Goal: Task Accomplishment & Management: Use online tool/utility

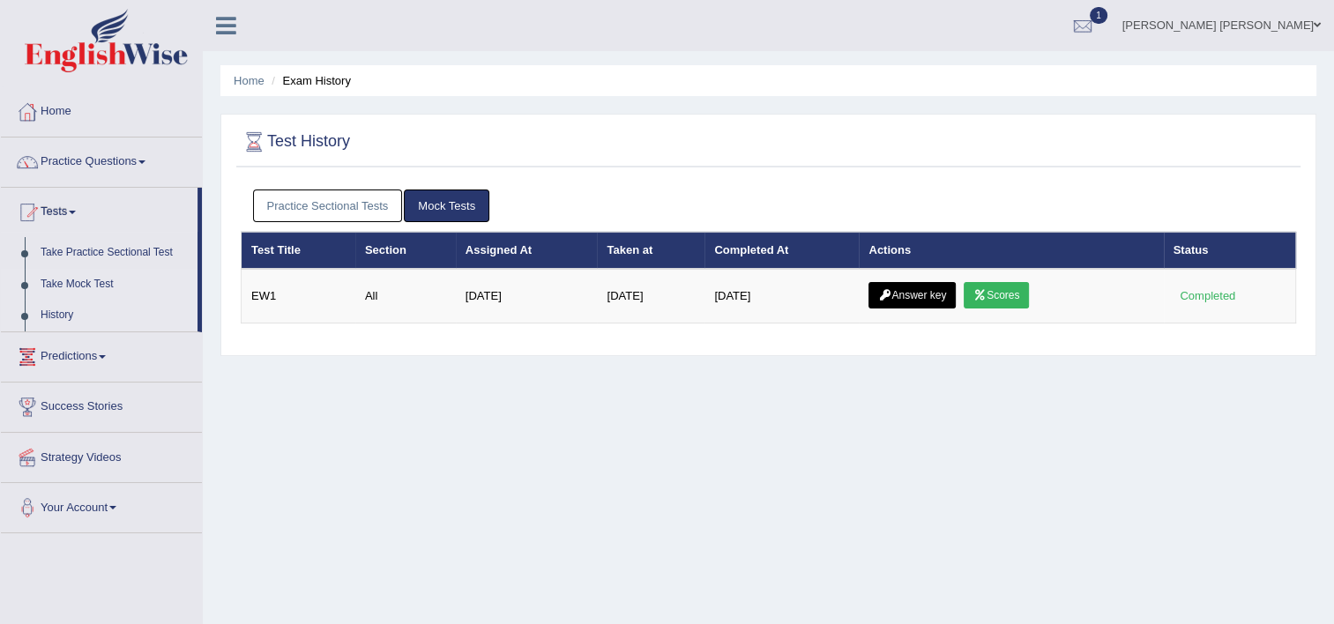
click at [106, 281] on link "Take Mock Test" at bounding box center [115, 285] width 165 height 32
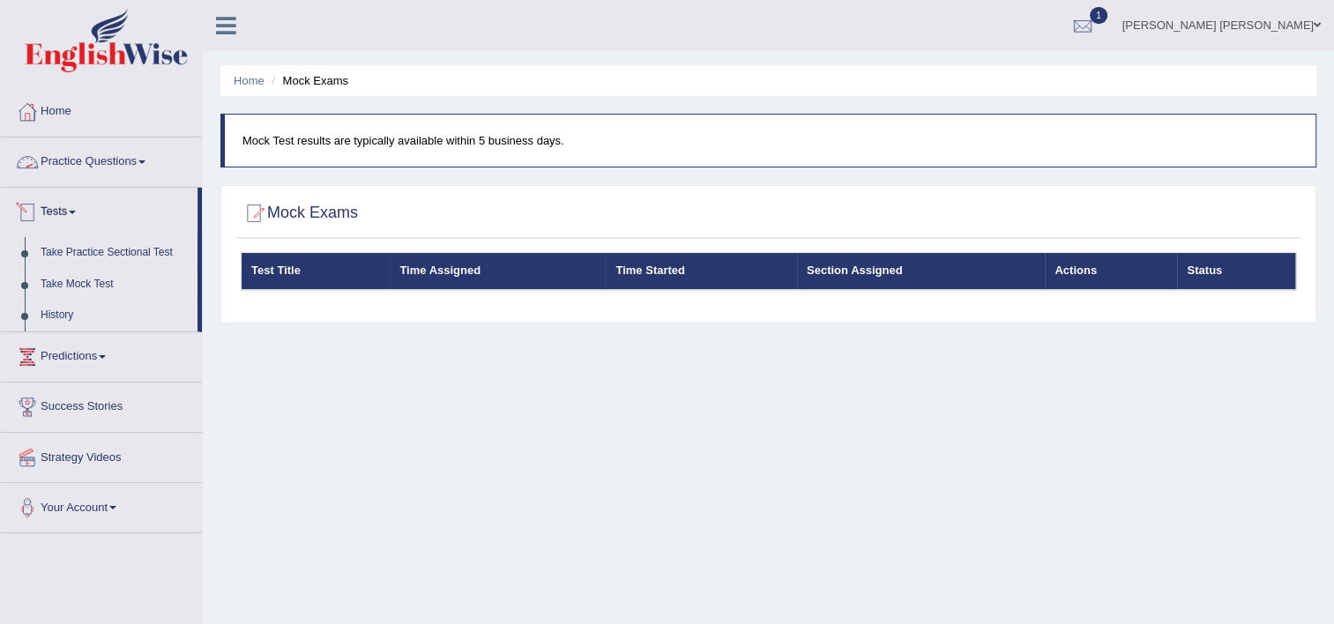
click at [125, 151] on link "Practice Questions" at bounding box center [101, 160] width 201 height 44
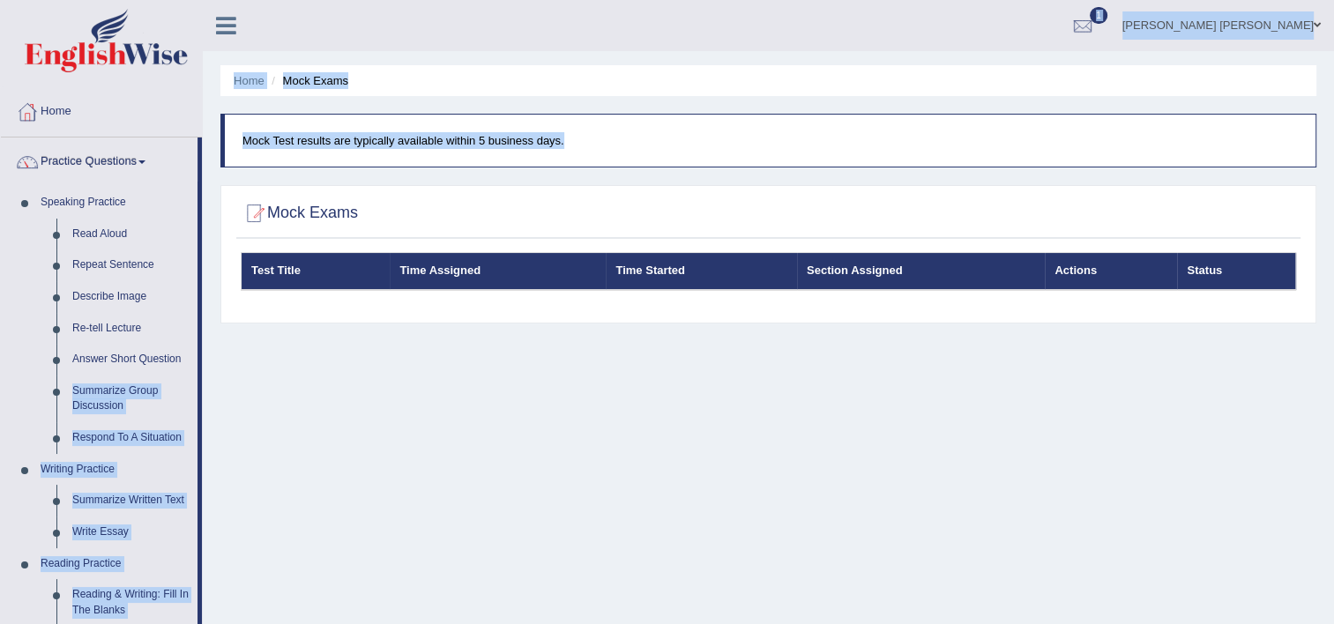
drag, startPoint x: 200, startPoint y: 349, endPoint x: 209, endPoint y: 402, distance: 53.6
click at [209, 402] on div "Toggle navigation Home Practice Questions Speaking Practice Read Aloud Repeat S…" at bounding box center [667, 458] width 1334 height 917
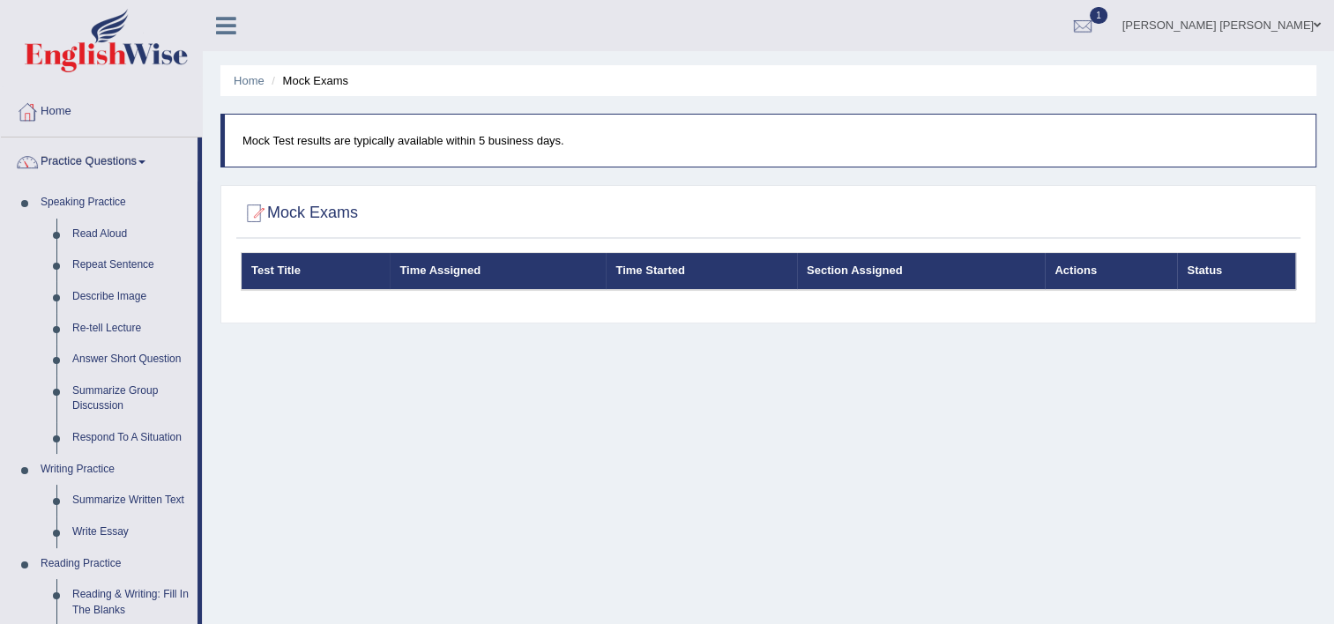
drag, startPoint x: 209, startPoint y: 402, endPoint x: 613, endPoint y: 538, distance: 426.2
click at [613, 538] on div "Home Mock Exams Mock Test results are typically available within 5 business day…" at bounding box center [769, 441] width 1132 height 882
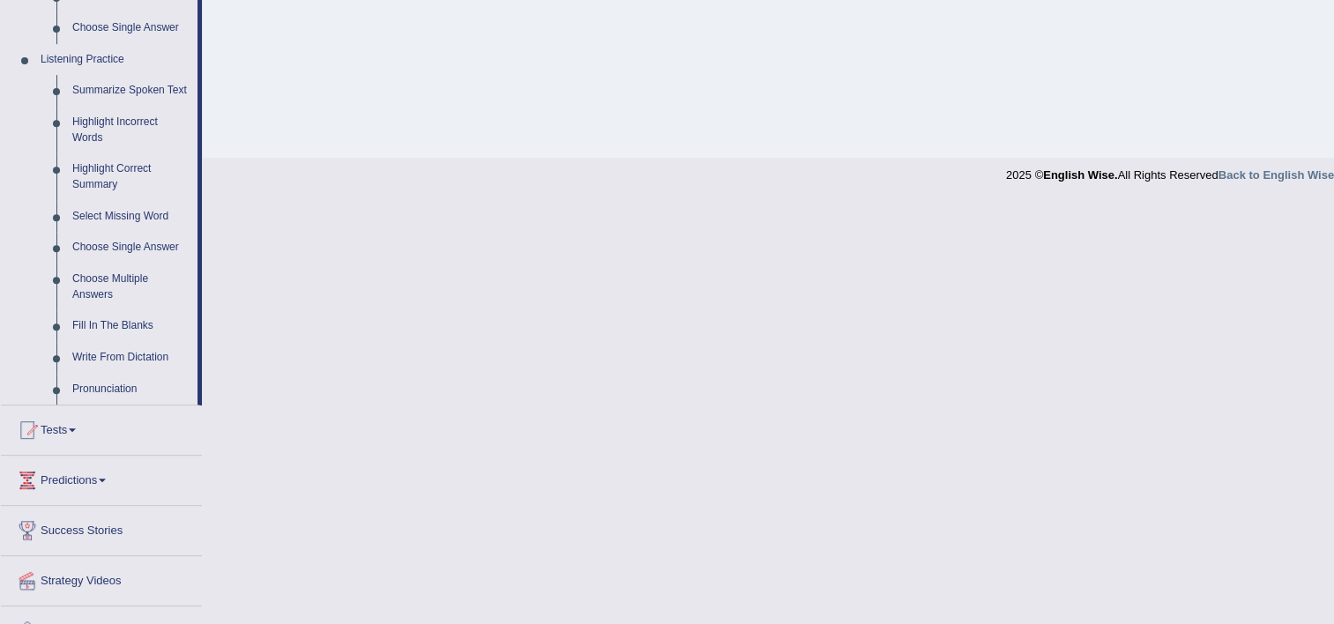
scroll to position [756, 0]
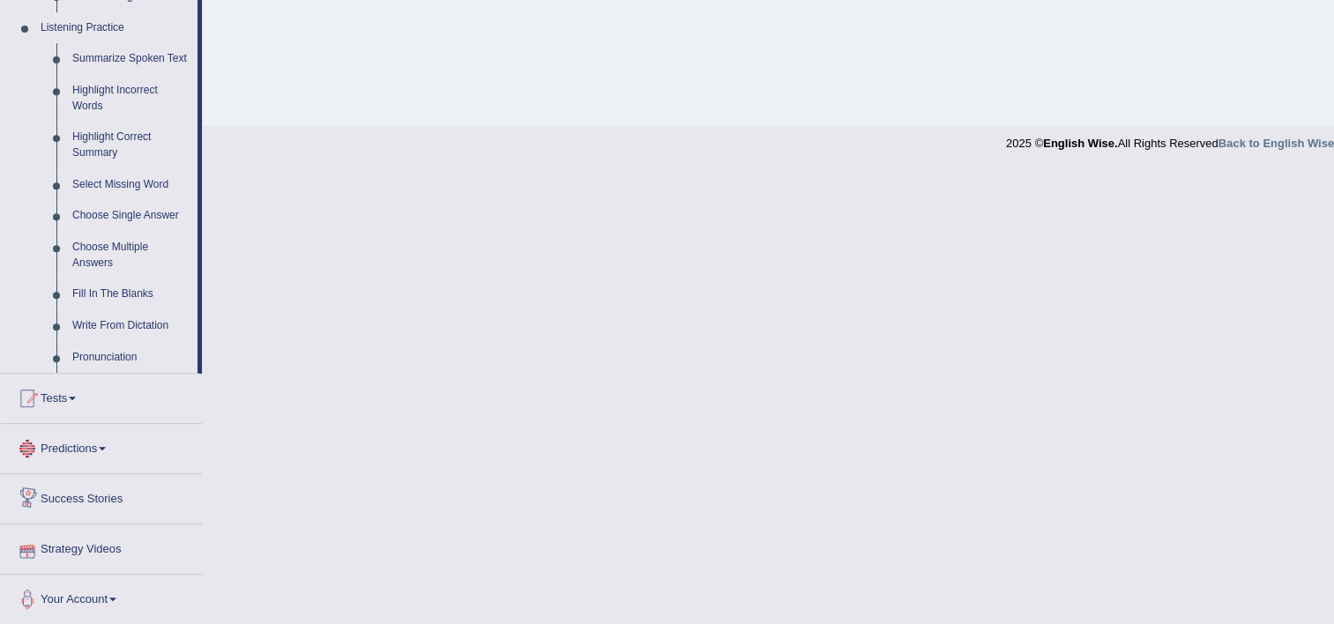
click at [85, 438] on link "Predictions" at bounding box center [101, 446] width 201 height 44
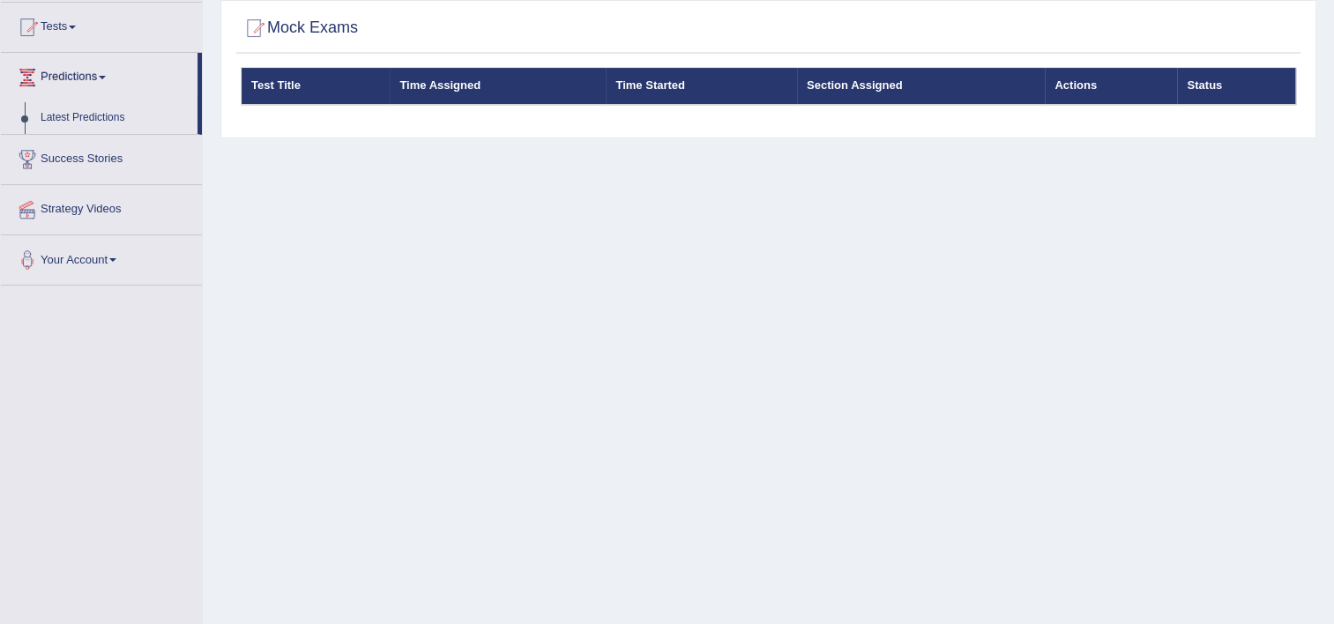
scroll to position [0, 0]
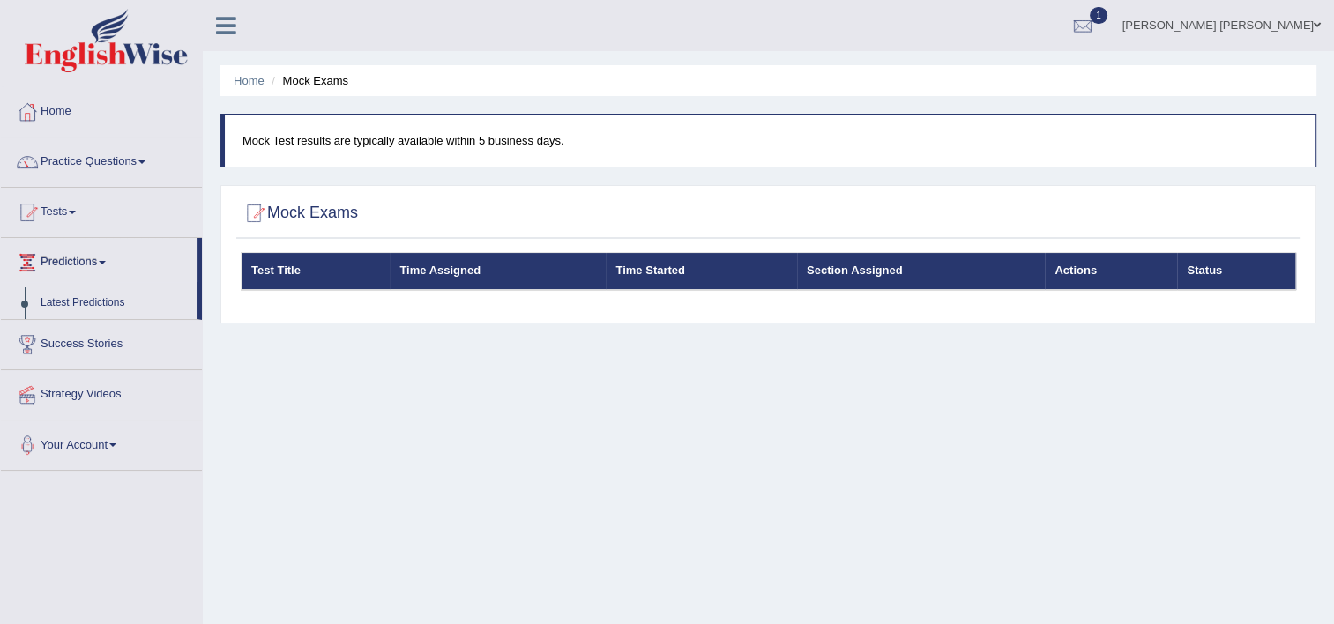
click at [63, 220] on link "Tests" at bounding box center [101, 210] width 201 height 44
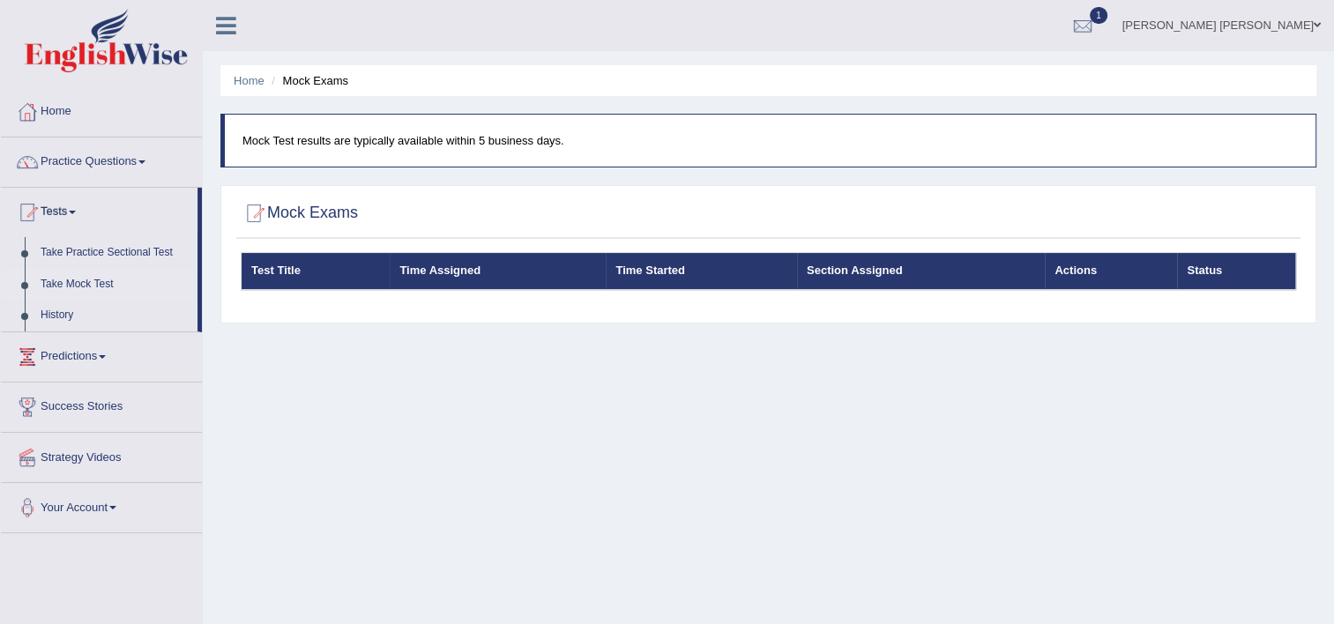
click at [60, 278] on link "Take Mock Test" at bounding box center [115, 285] width 165 height 32
click at [324, 81] on li "Mock Exams" at bounding box center [307, 80] width 81 height 17
click at [90, 283] on link "Take Mock Test" at bounding box center [115, 285] width 165 height 32
